Goal: Information Seeking & Learning: Find specific fact

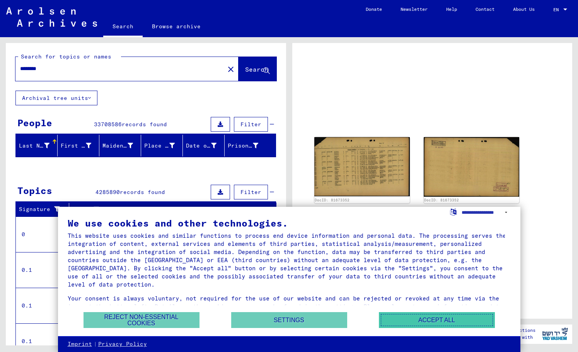
click at [426, 317] on button "Accept all" at bounding box center [437, 320] width 116 height 16
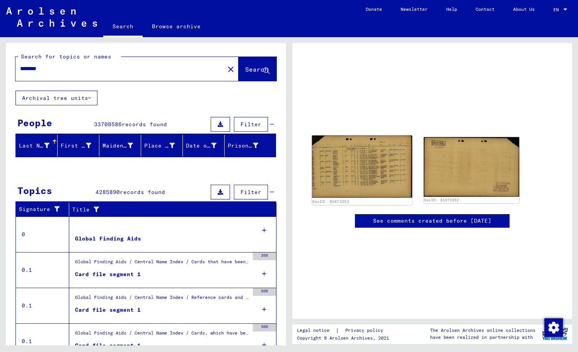
click at [362, 162] on img at bounding box center [362, 166] width 101 height 62
click at [359, 164] on img at bounding box center [362, 166] width 101 height 62
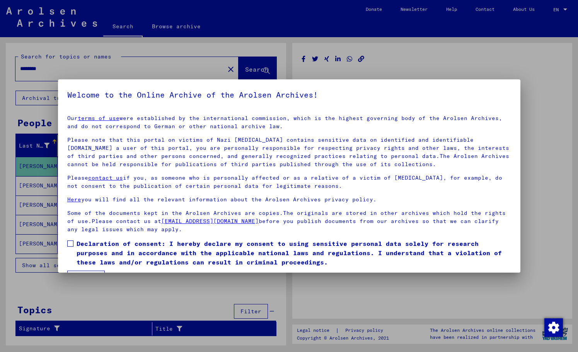
click at [197, 302] on div at bounding box center [289, 176] width 578 height 352
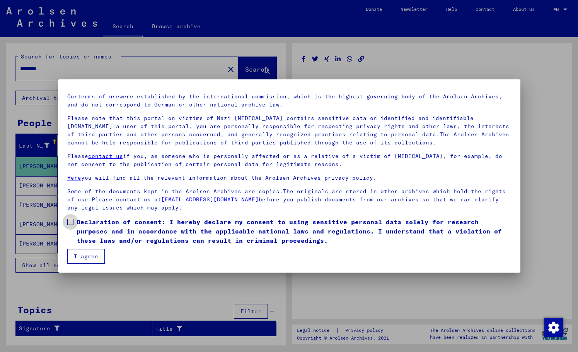
click at [72, 221] on span at bounding box center [70, 222] width 6 height 6
click at [91, 258] on button "I agree" at bounding box center [86, 256] width 38 height 15
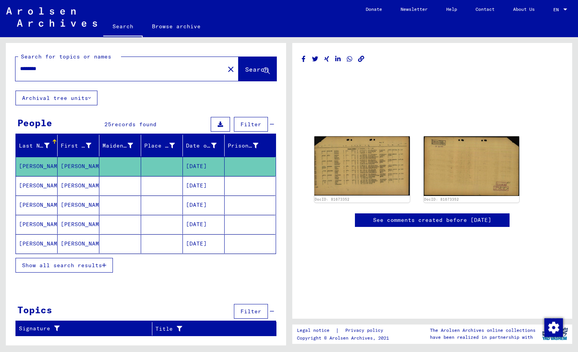
click at [79, 186] on mat-cell "[PERSON_NAME]" at bounding box center [79, 185] width 42 height 19
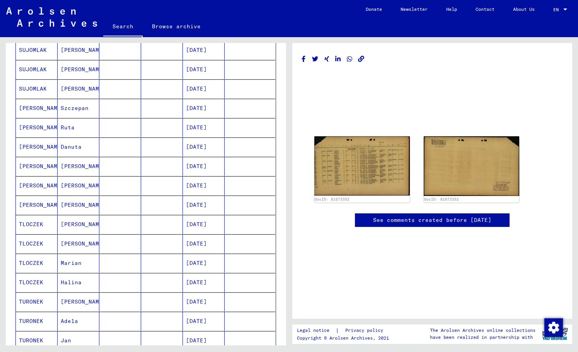
scroll to position [310, 0]
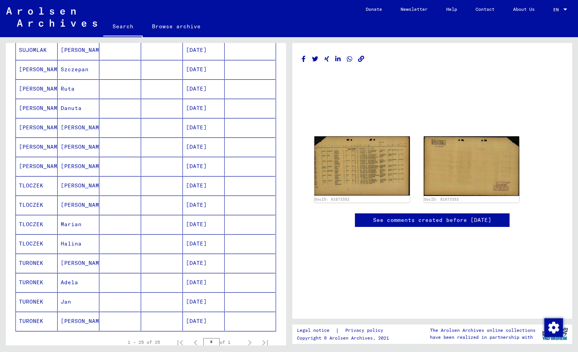
click at [72, 185] on mat-cell "[PERSON_NAME]" at bounding box center [79, 185] width 42 height 19
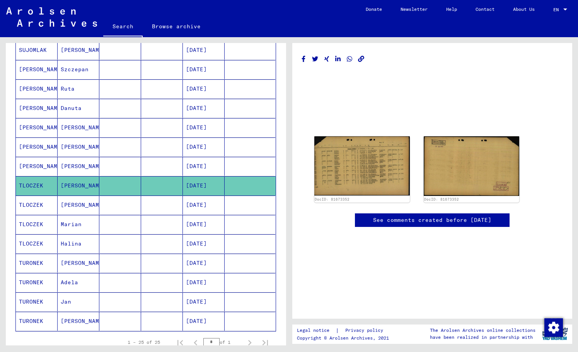
click at [72, 185] on mat-cell "[PERSON_NAME]" at bounding box center [79, 185] width 42 height 19
drag, startPoint x: 72, startPoint y: 185, endPoint x: 42, endPoint y: 185, distance: 29.8
click at [42, 185] on mat-cell "TLOCZEK" at bounding box center [37, 185] width 42 height 19
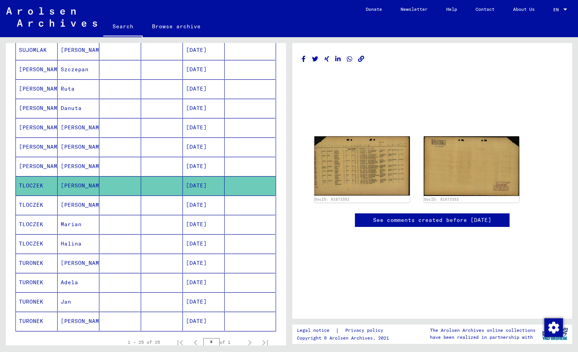
click at [424, 221] on link "See comments created before [DATE]" at bounding box center [432, 220] width 118 height 8
click at [346, 173] on img at bounding box center [362, 166] width 101 height 62
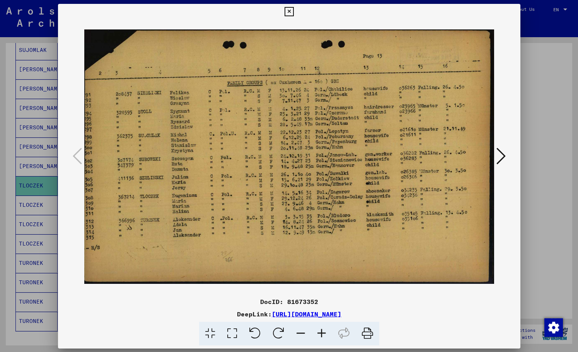
click at [346, 173] on img at bounding box center [289, 156] width 410 height 274
click at [289, 10] on icon at bounding box center [289, 11] width 9 height 9
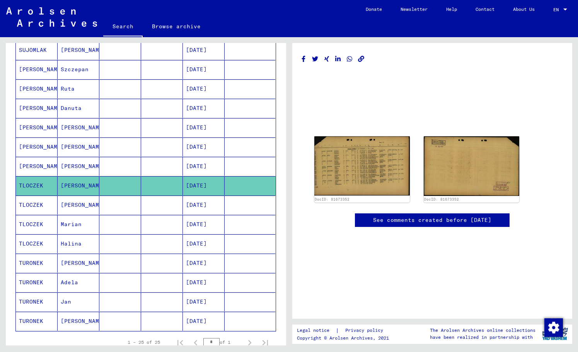
click at [46, 205] on mat-cell "TLOCZEK" at bounding box center [37, 204] width 42 height 19
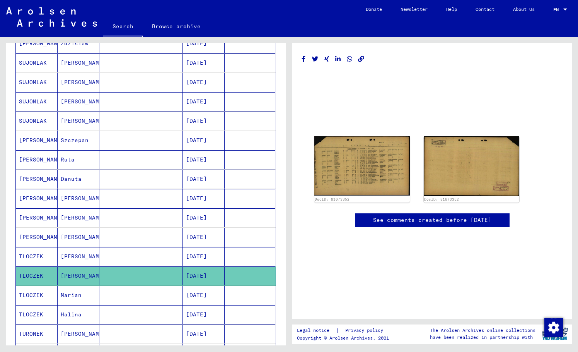
scroll to position [200, 0]
